Goal: Information Seeking & Learning: Learn about a topic

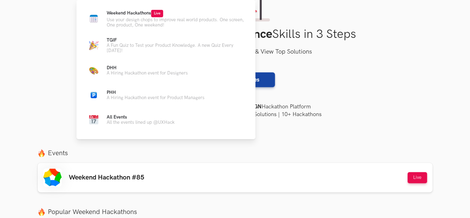
scroll to position [93, 0]
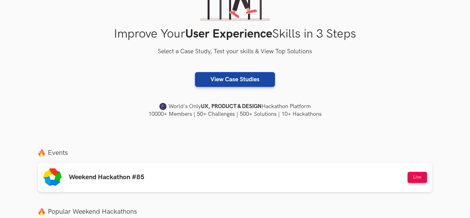
click at [359, 84] on div "View Case Studies" at bounding box center [235, 79] width 395 height 15
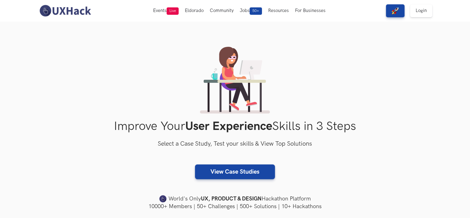
scroll to position [185, 0]
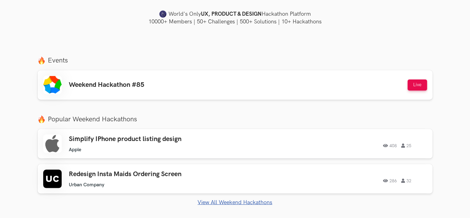
click at [244, 203] on link "View All Weekend Hackathons" at bounding box center [235, 203] width 395 height 6
click at [238, 202] on link "View All Weekend Hackathons" at bounding box center [235, 203] width 395 height 6
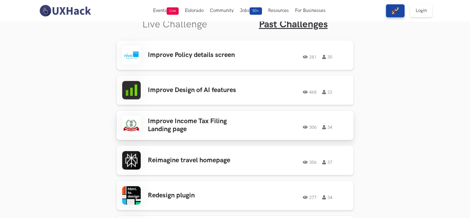
scroll to position [207, 0]
click at [173, 59] on h3 "Improve Policy details screen" at bounding box center [196, 56] width 96 height 8
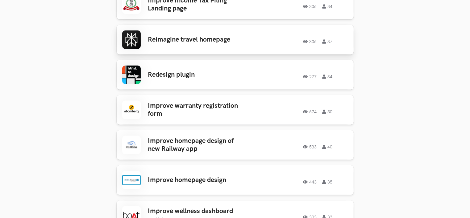
scroll to position [330, 0]
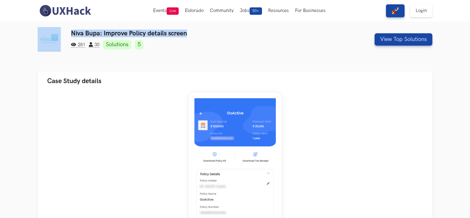
drag, startPoint x: 188, startPoint y: 32, endPoint x: 58, endPoint y: 31, distance: 129.9
click at [58, 31] on div "Niva Bupa: Improve Policy details screen 281 30 Solutions 5 View Top Solutions" at bounding box center [235, 39] width 395 height 25
copy div "Niva Bupa: Improve Policy details screen"
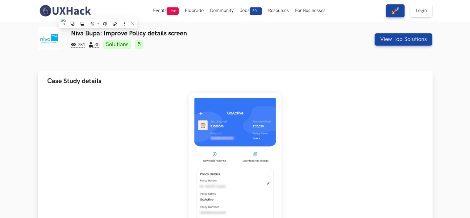
click at [318, 117] on div "Niva Bupa is a leading health insurance provider in India. Existing customers c…" at bounding box center [235, 215] width 375 height 244
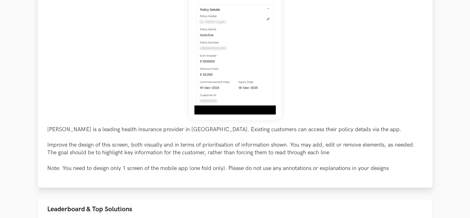
scroll to position [216, 0]
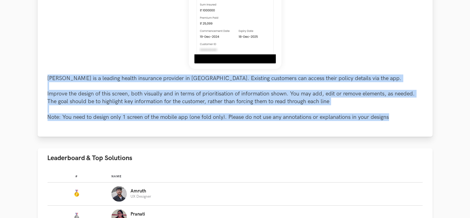
drag, startPoint x: 343, startPoint y: 117, endPoint x: 39, endPoint y: 80, distance: 306.2
click at [39, 80] on div "Niva Bupa is a leading health insurance provider in India. Existing customers c…" at bounding box center [235, 6] width 395 height 262
copy p "Niva Bupa is a leading health insurance provider in India. Existing customers c…"
click at [247, 142] on ul "Case Study details Niva Bupa is a leading health insurance provider in India. E…" at bounding box center [235, 58] width 395 height 405
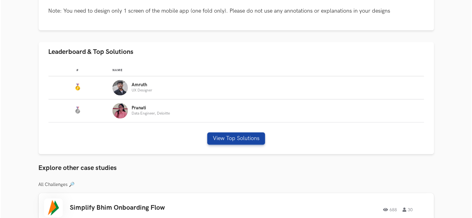
scroll to position [278, 0]
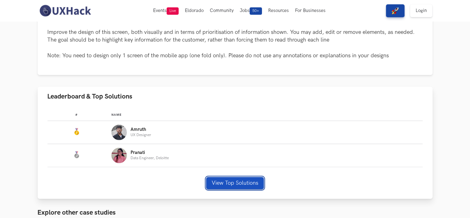
click at [239, 181] on button "View Top Solutions" at bounding box center [235, 183] width 58 height 12
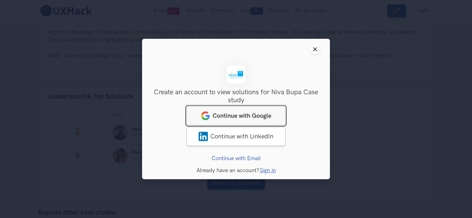
click at [233, 115] on span "Continue with Google" at bounding box center [241, 115] width 59 height 7
